Goal: Transaction & Acquisition: Purchase product/service

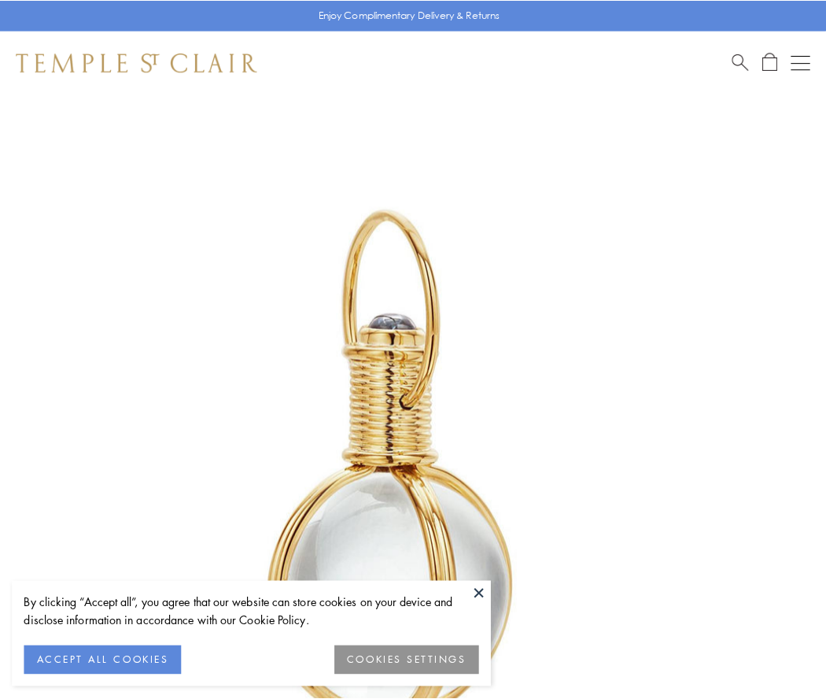
scroll to position [411, 0]
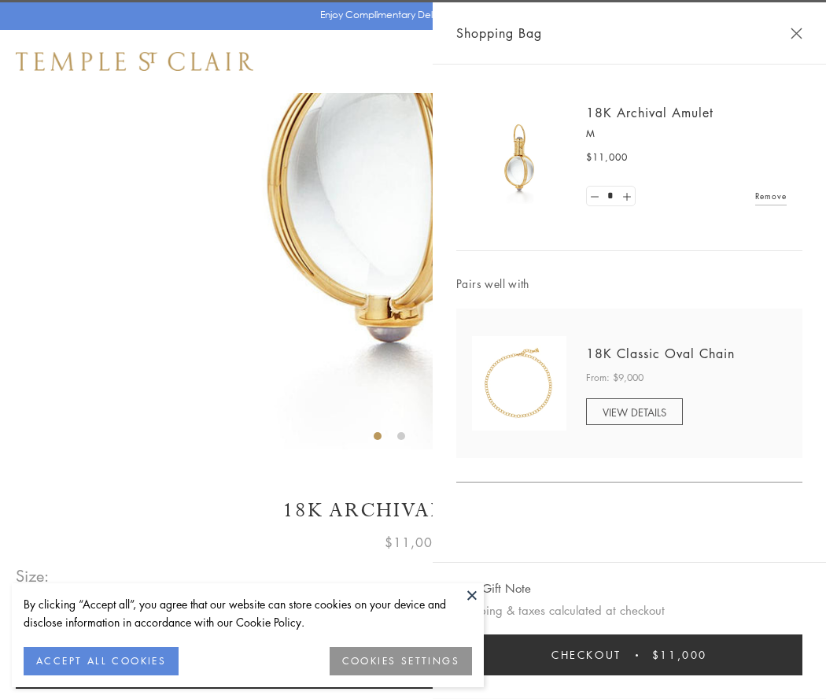
click at [630, 655] on button "Checkout $11,000" at bounding box center [630, 654] width 346 height 41
